Goal: Task Accomplishment & Management: Manage account settings

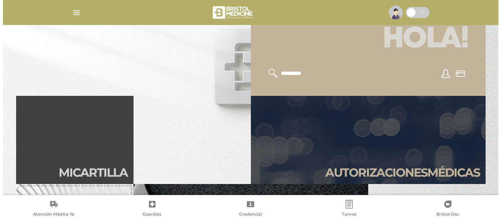
scroll to position [110, 0]
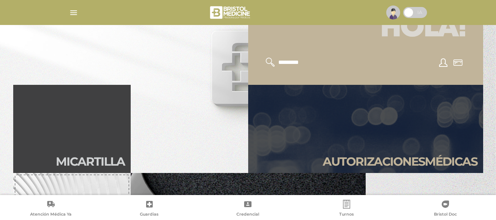
click at [78, 11] on img "button" at bounding box center [73, 12] width 9 height 9
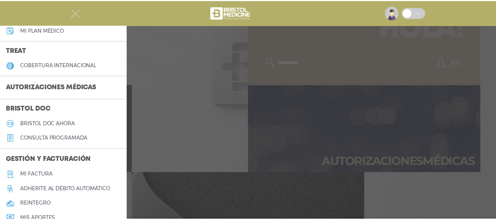
scroll to position [183, 0]
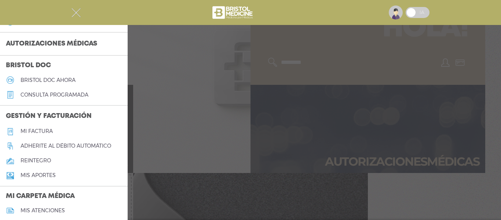
click at [47, 130] on h5 "Mi factura" at bounding box center [37, 131] width 32 height 6
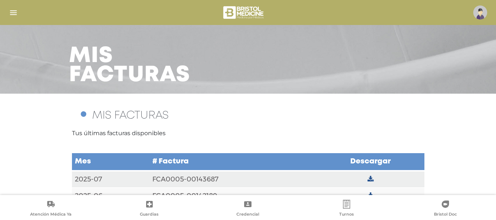
scroll to position [38, 0]
